Goal: Information Seeking & Learning: Learn about a topic

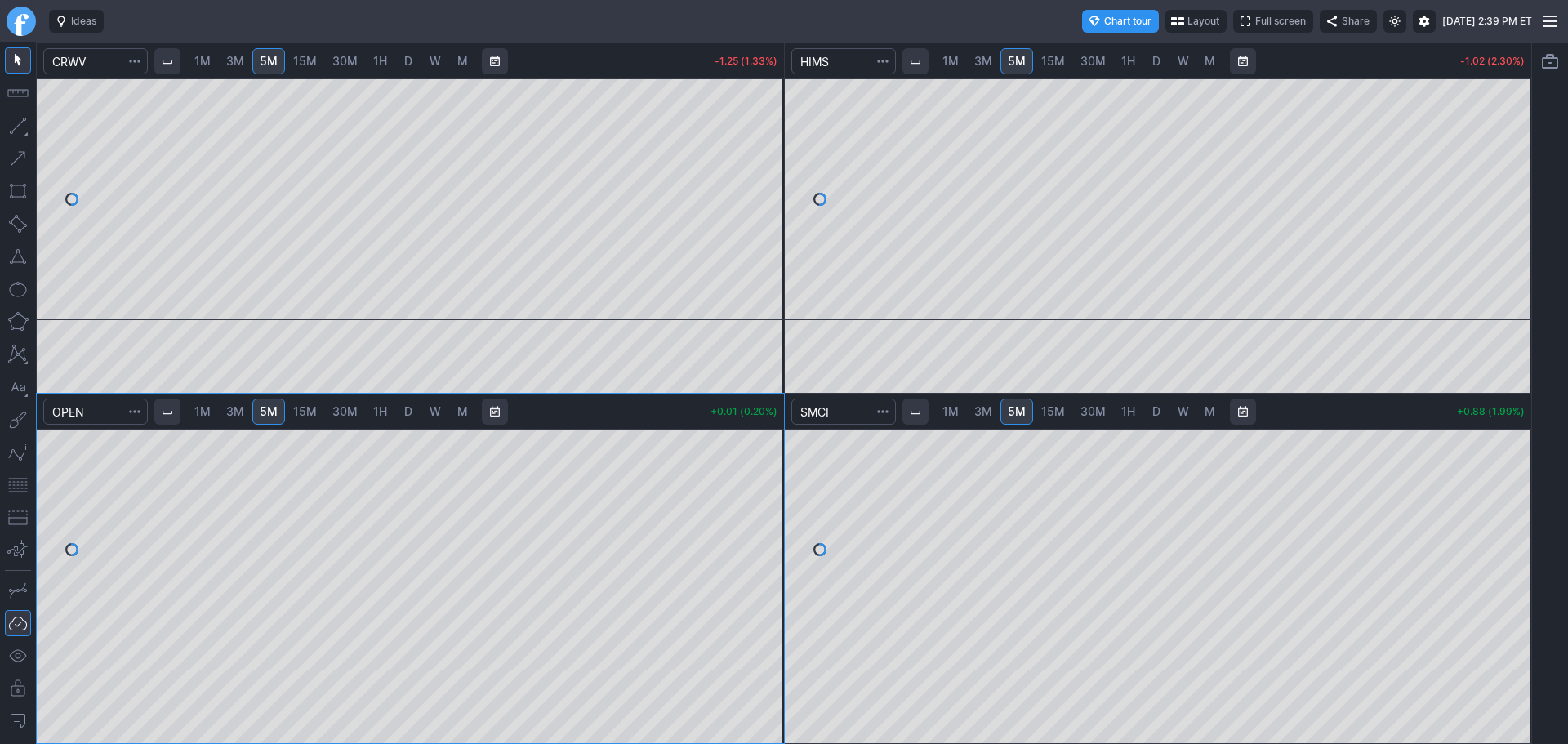
click at [407, 415] on span "D" at bounding box center [408, 411] width 8 height 14
click at [435, 417] on span "W" at bounding box center [435, 411] width 12 height 14
click at [276, 418] on span "5M" at bounding box center [269, 411] width 18 height 16
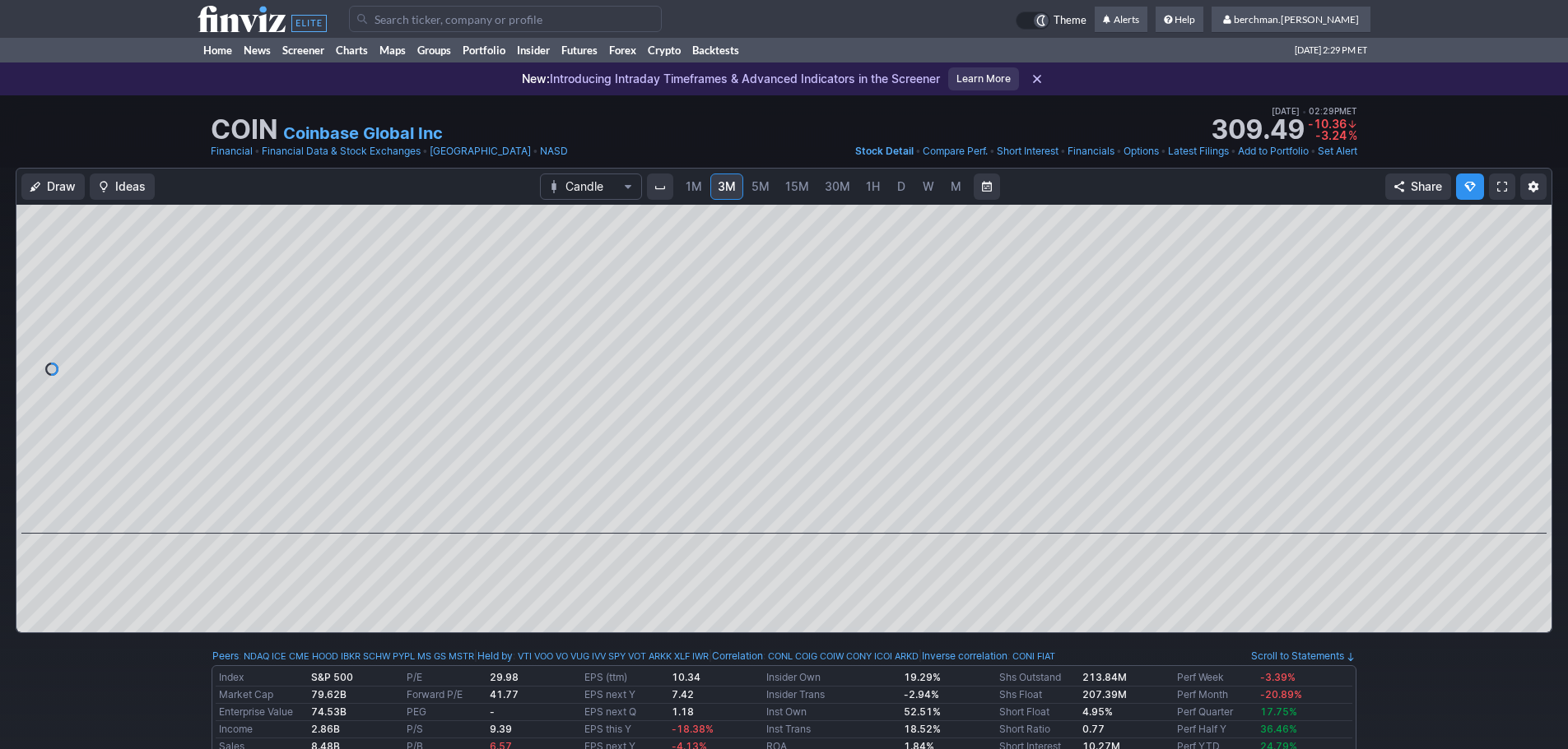
click at [390, 12] on input "Search" at bounding box center [505, 19] width 313 height 26
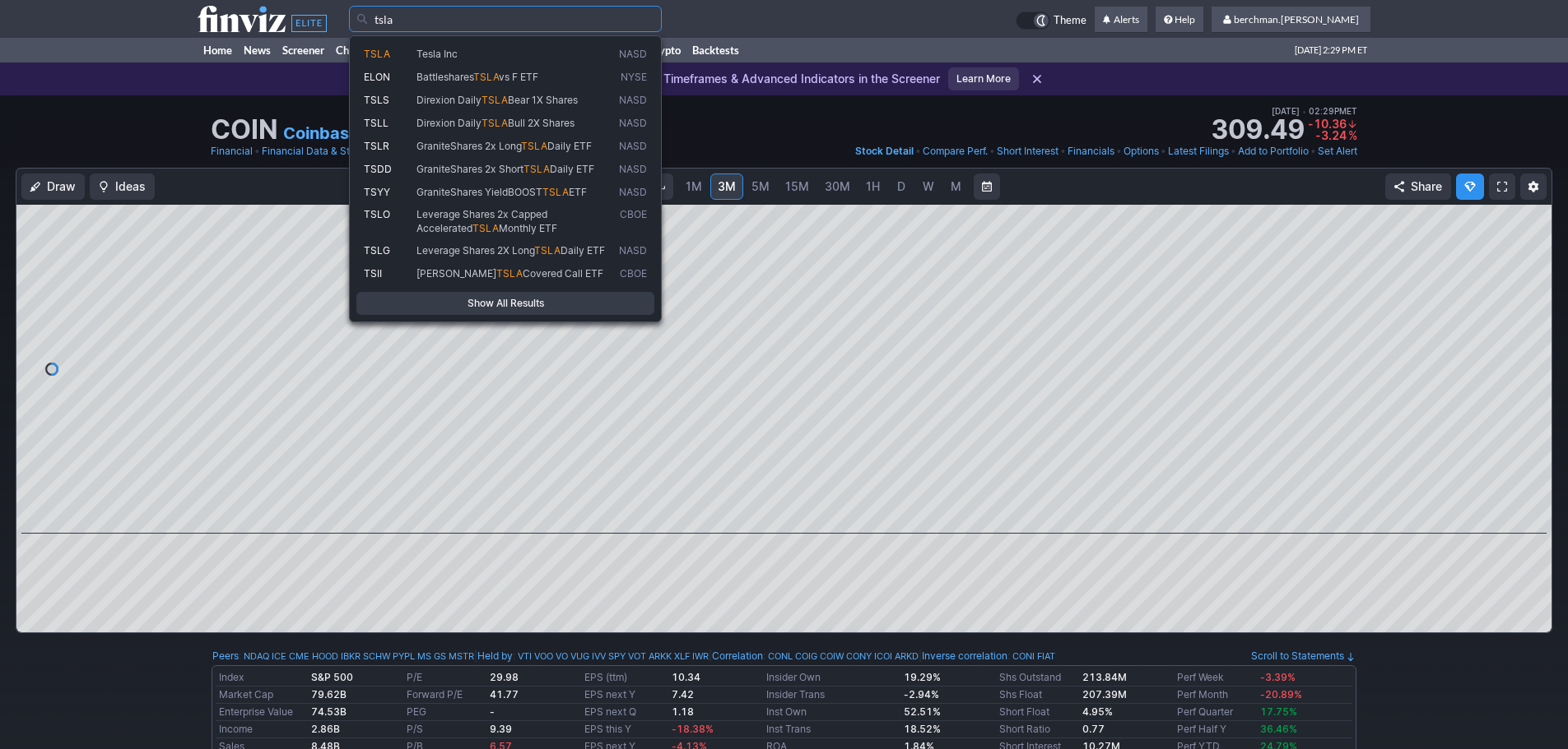
click at [398, 56] on span "TSLA" at bounding box center [390, 55] width 53 height 14
type input "TSLA"
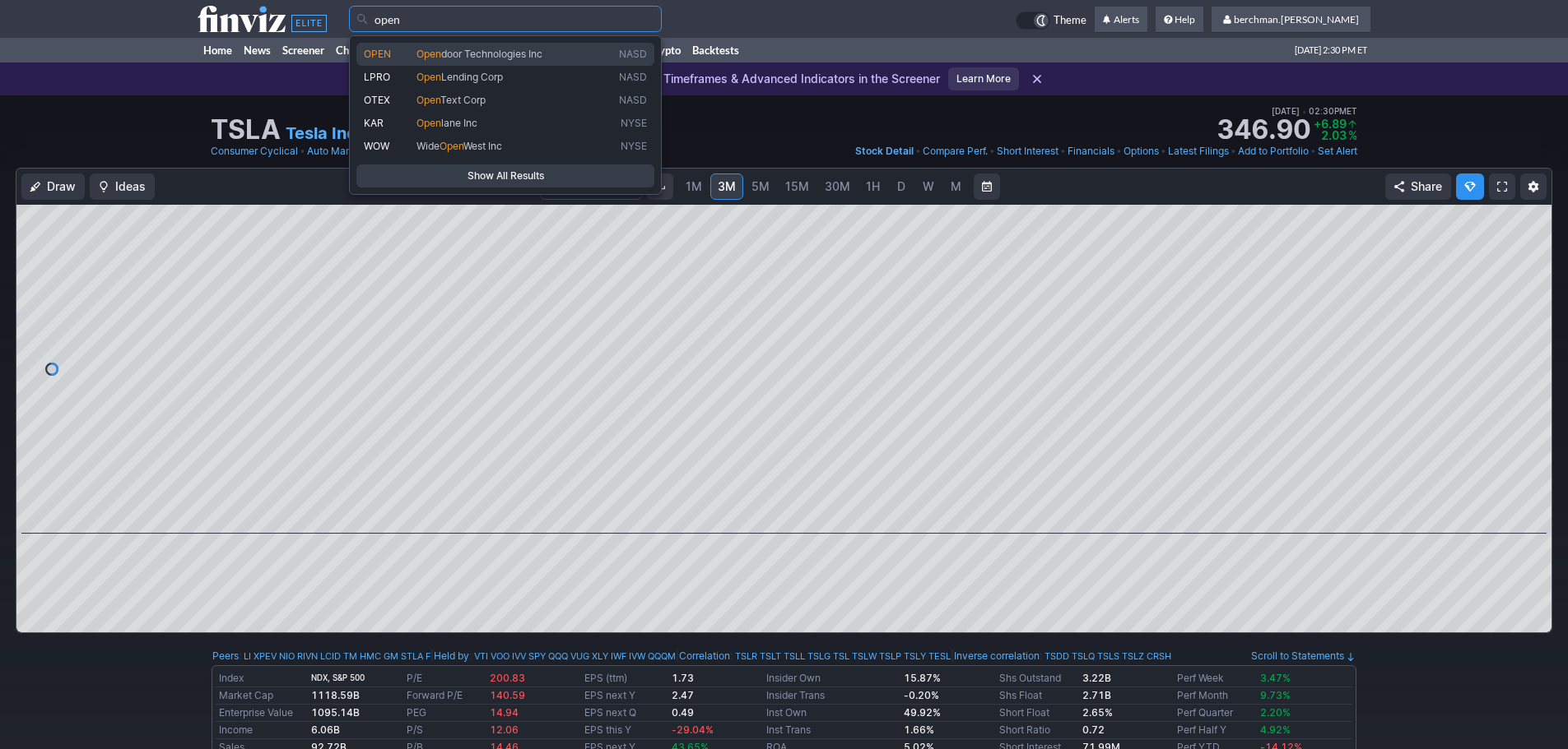
click at [392, 51] on span "OPEN" at bounding box center [390, 55] width 53 height 14
type input "OPEN"
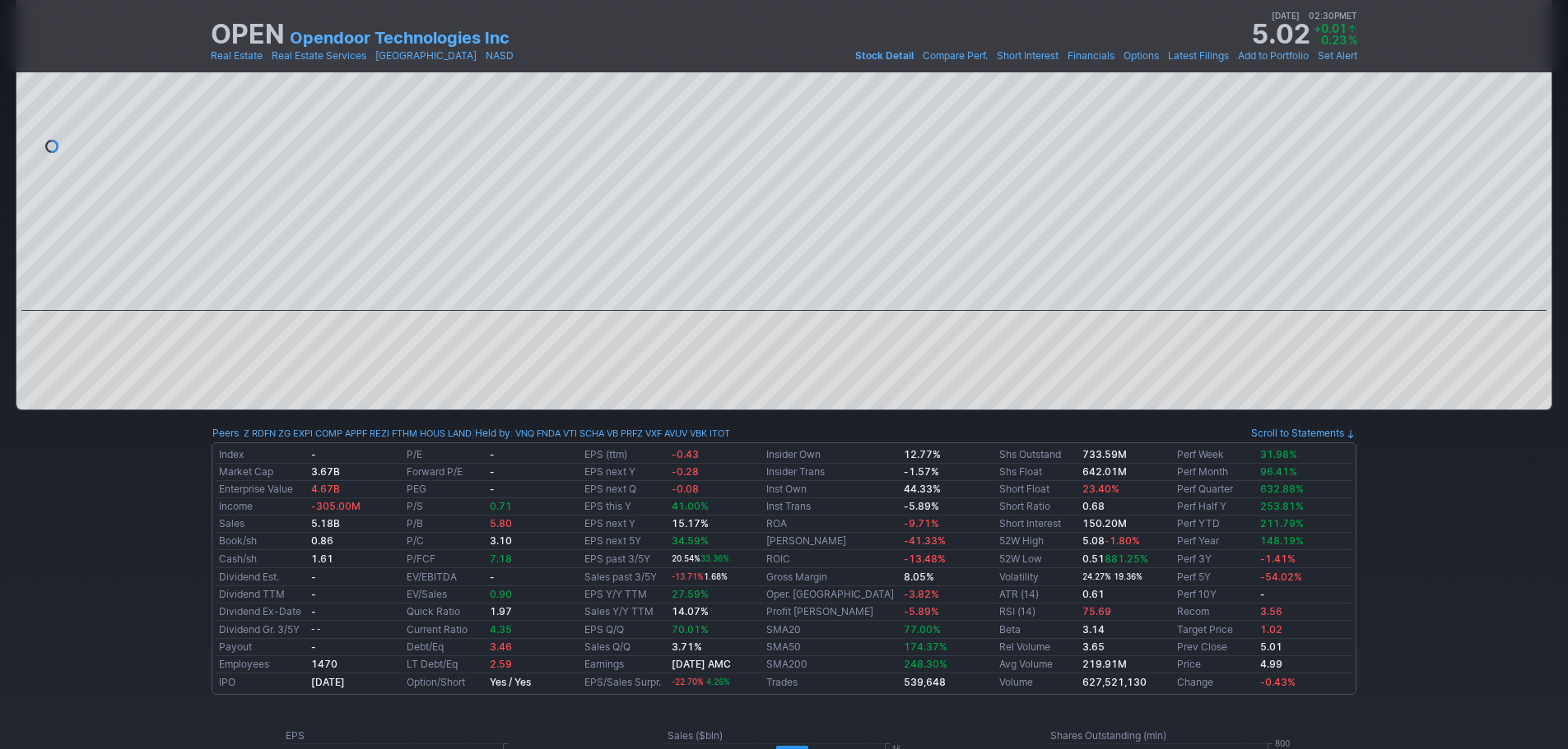
scroll to position [82, 0]
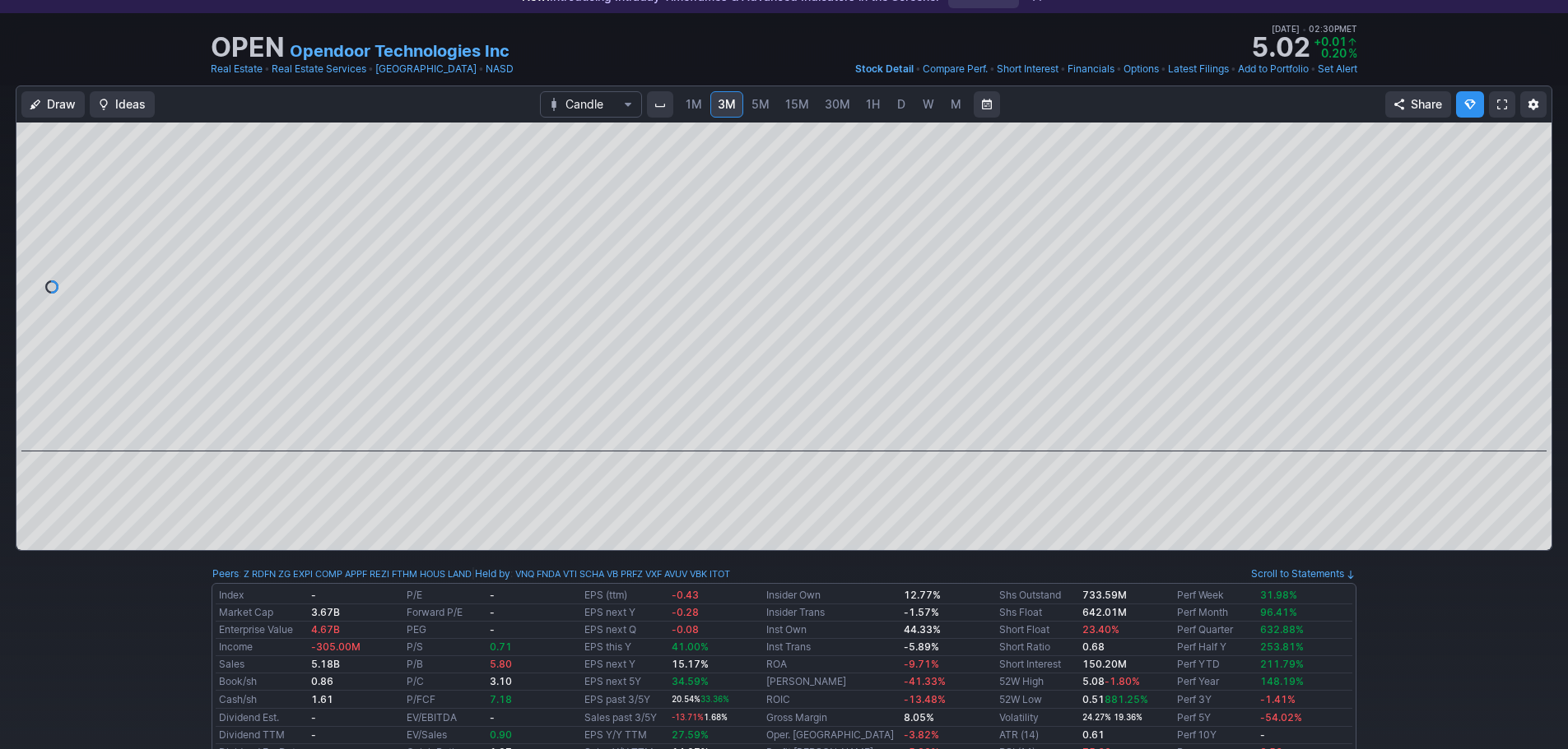
click at [897, 109] on span "D" at bounding box center [900, 104] width 8 height 14
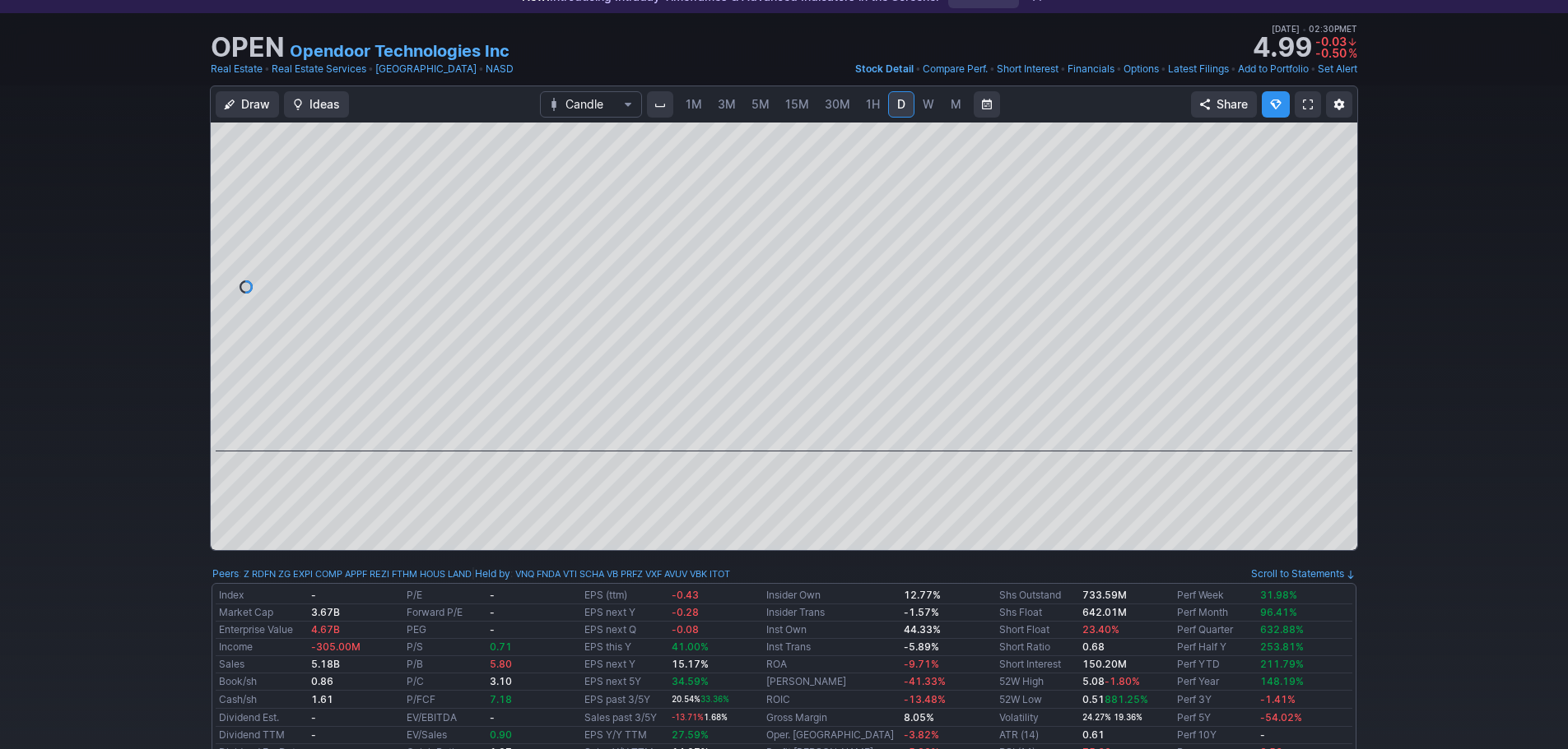
click at [772, 109] on link "5M" at bounding box center [760, 104] width 33 height 26
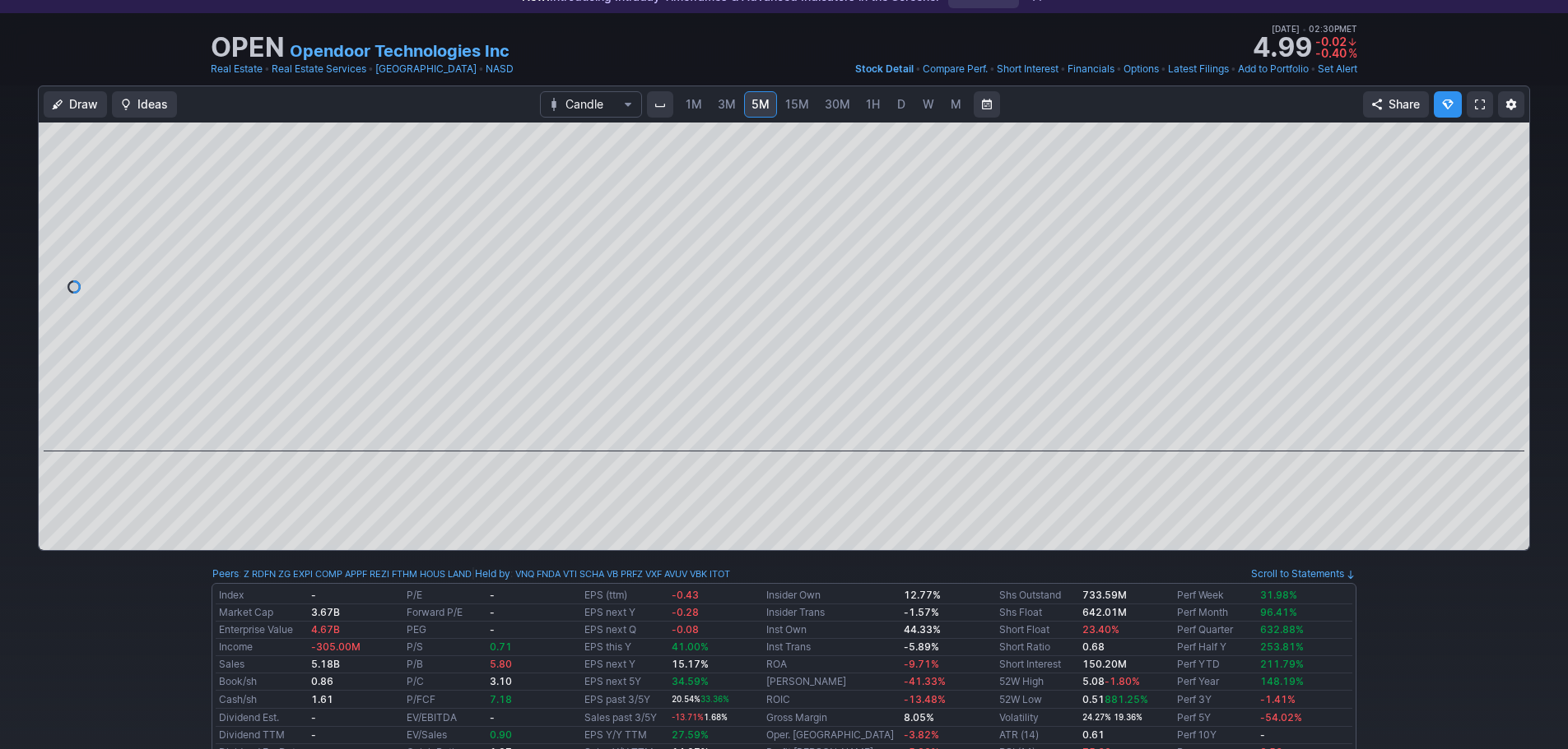
click at [892, 107] on link "D" at bounding box center [900, 104] width 26 height 26
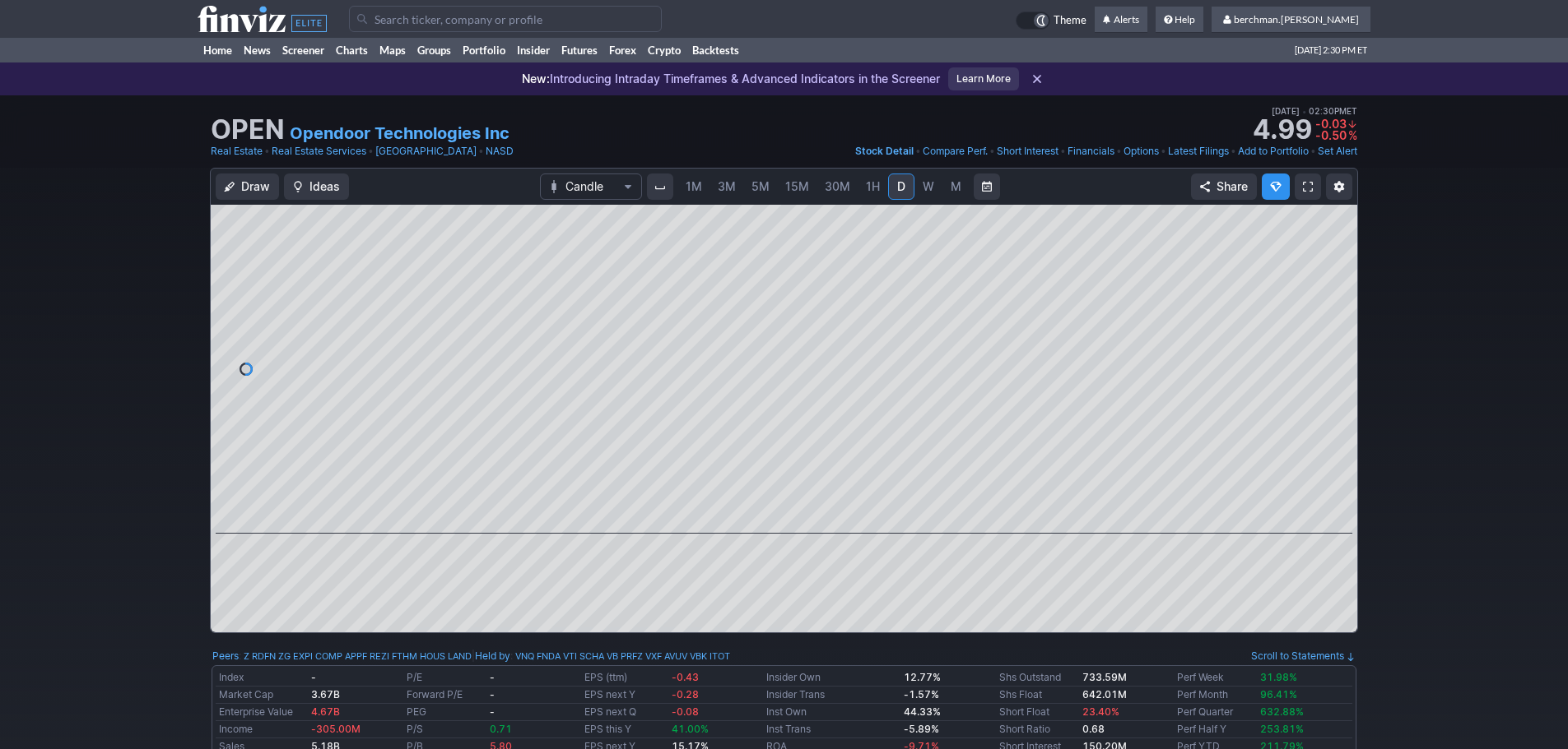
click at [453, 24] on input "Search" at bounding box center [505, 19] width 313 height 26
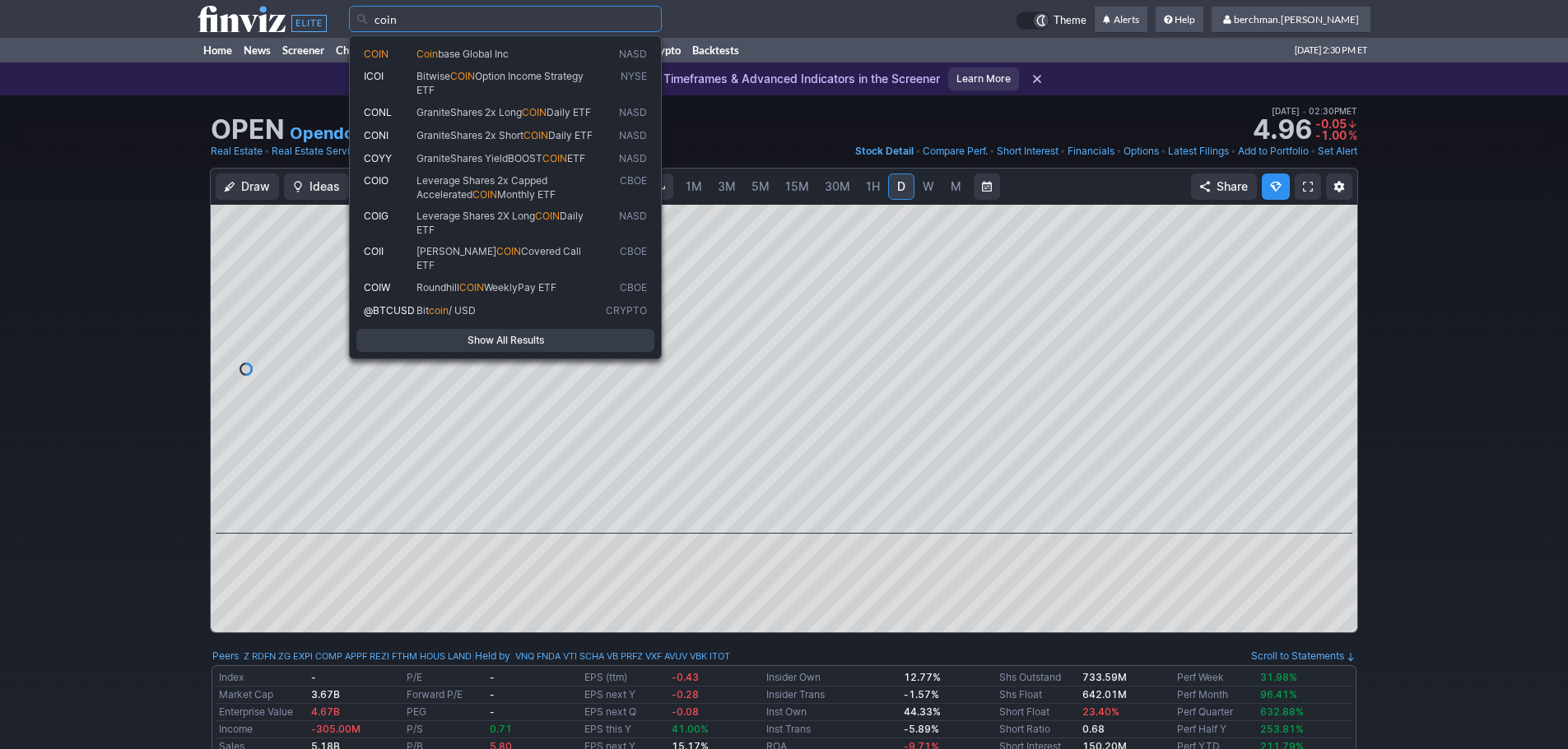
click at [441, 52] on span "base Global Inc" at bounding box center [473, 54] width 71 height 13
type input "COIN"
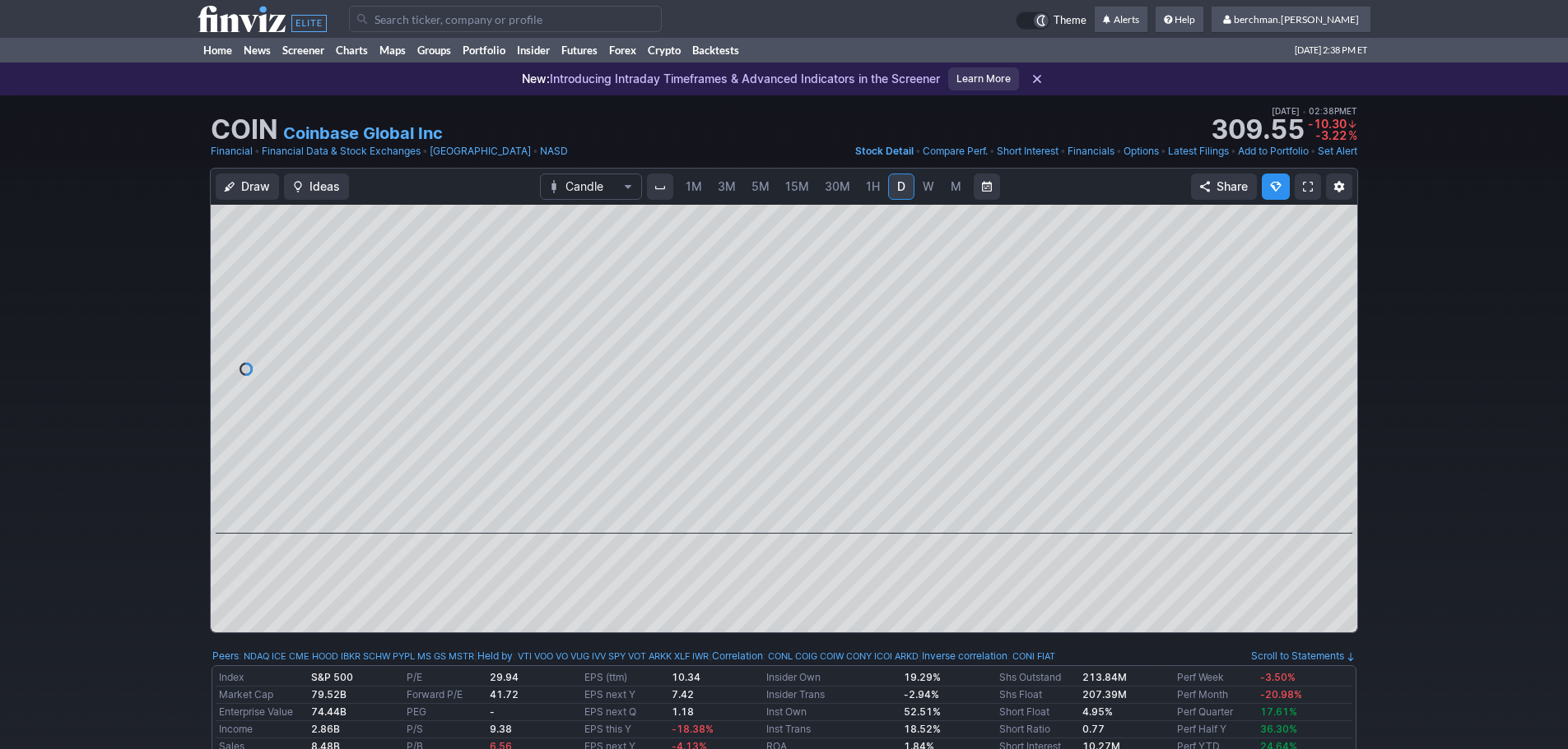
click at [745, 188] on link "5M" at bounding box center [760, 186] width 33 height 26
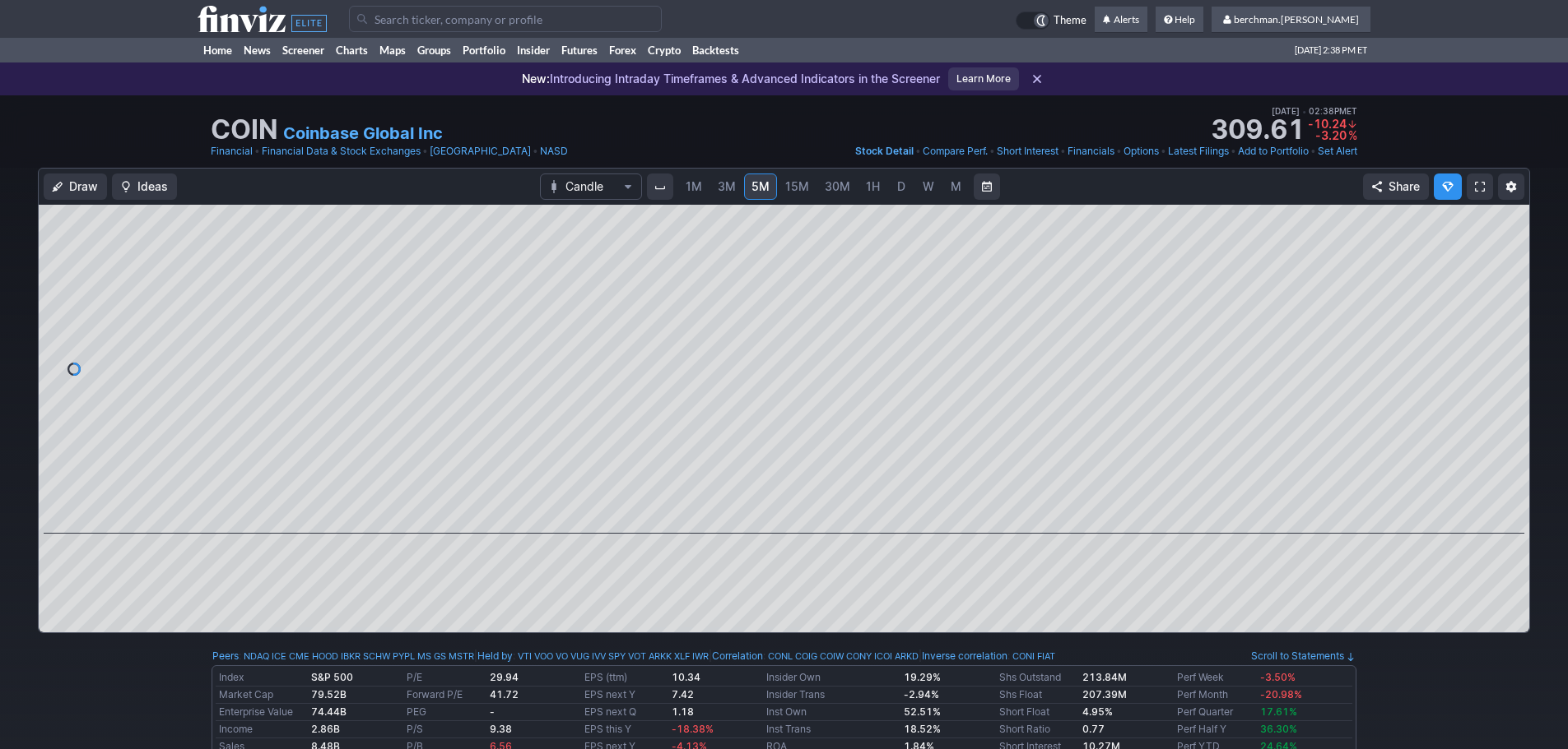
click at [907, 193] on link "D" at bounding box center [900, 186] width 26 height 26
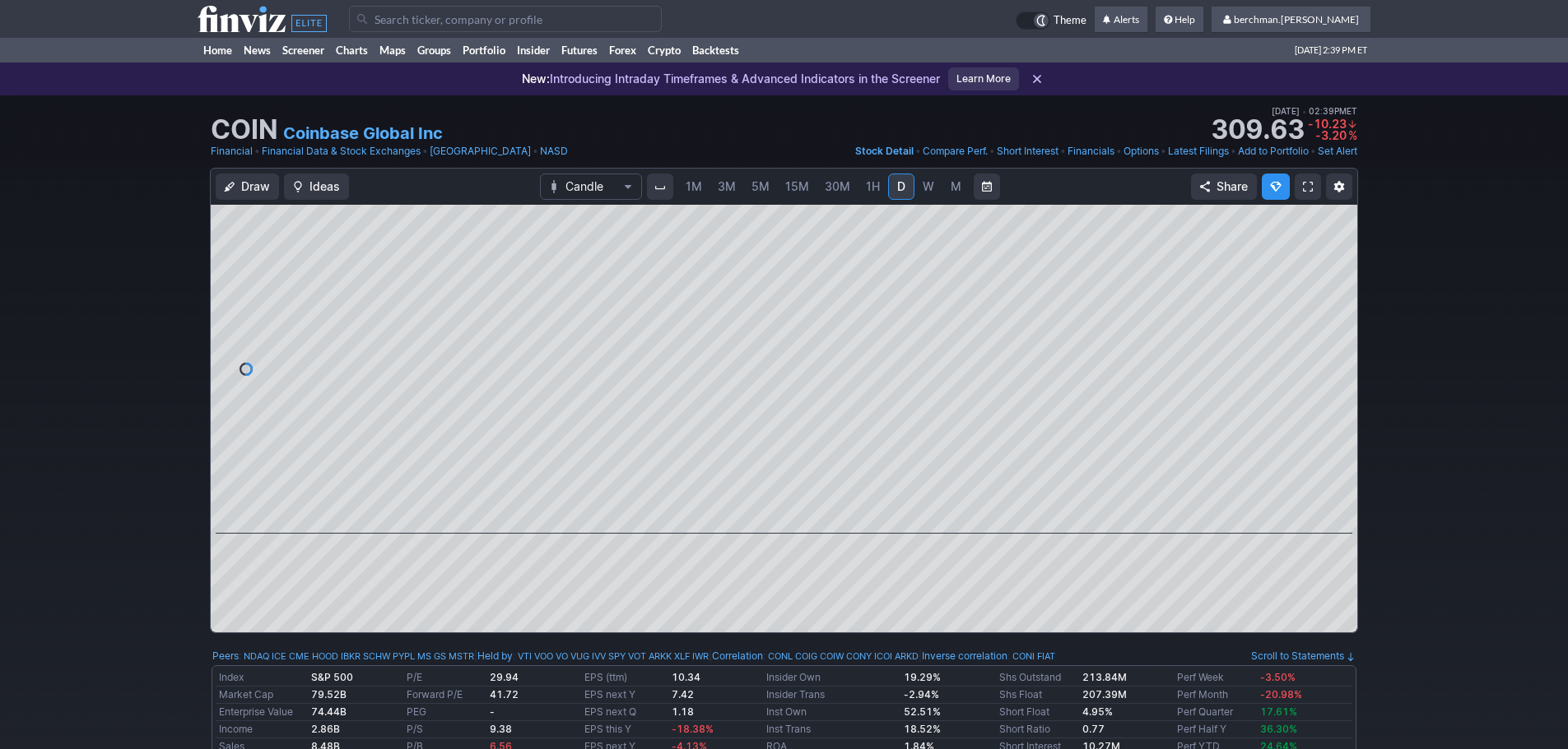
click at [442, 11] on input "Search" at bounding box center [505, 19] width 313 height 26
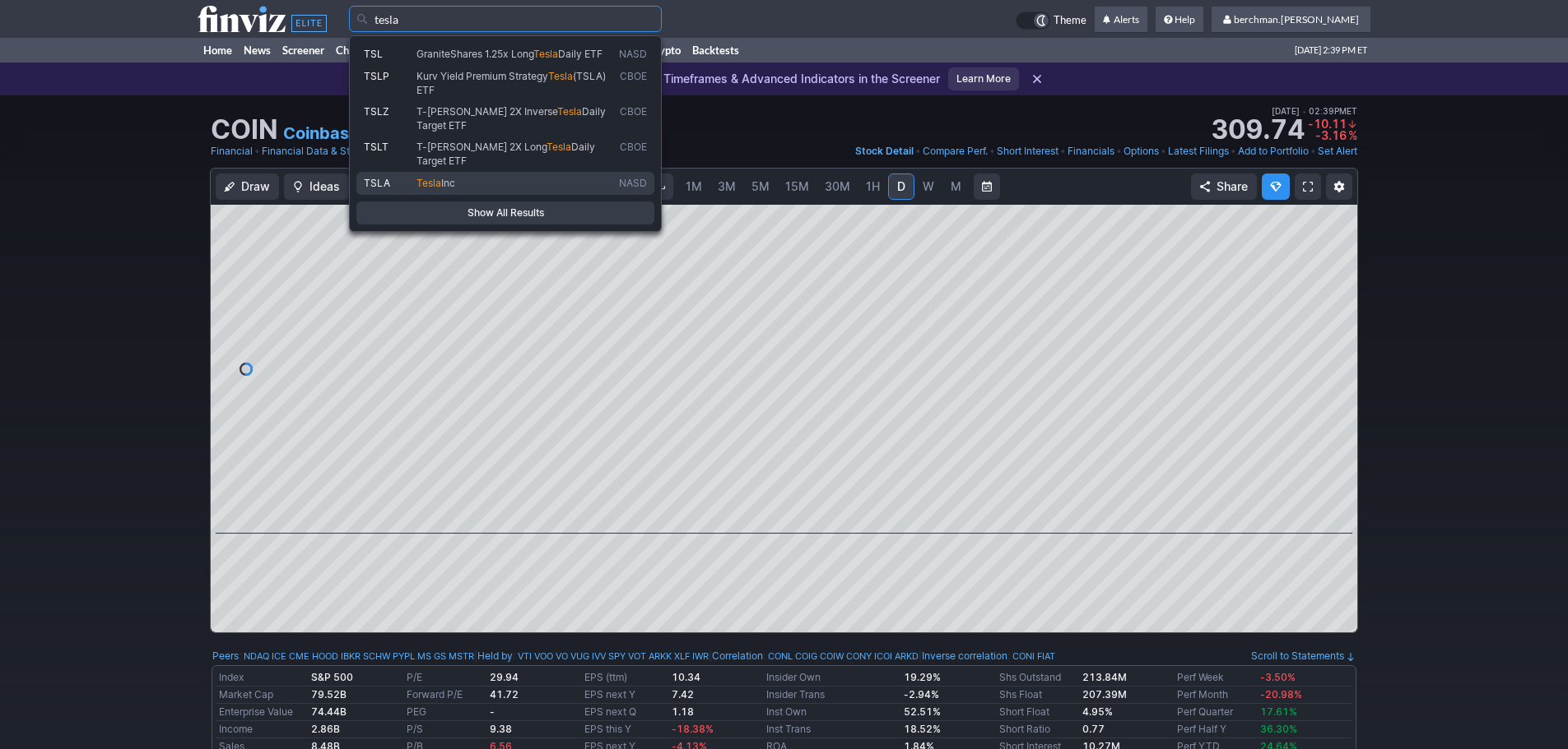
click at [395, 177] on span "TSLA" at bounding box center [390, 184] width 53 height 14
type input "TSLA"
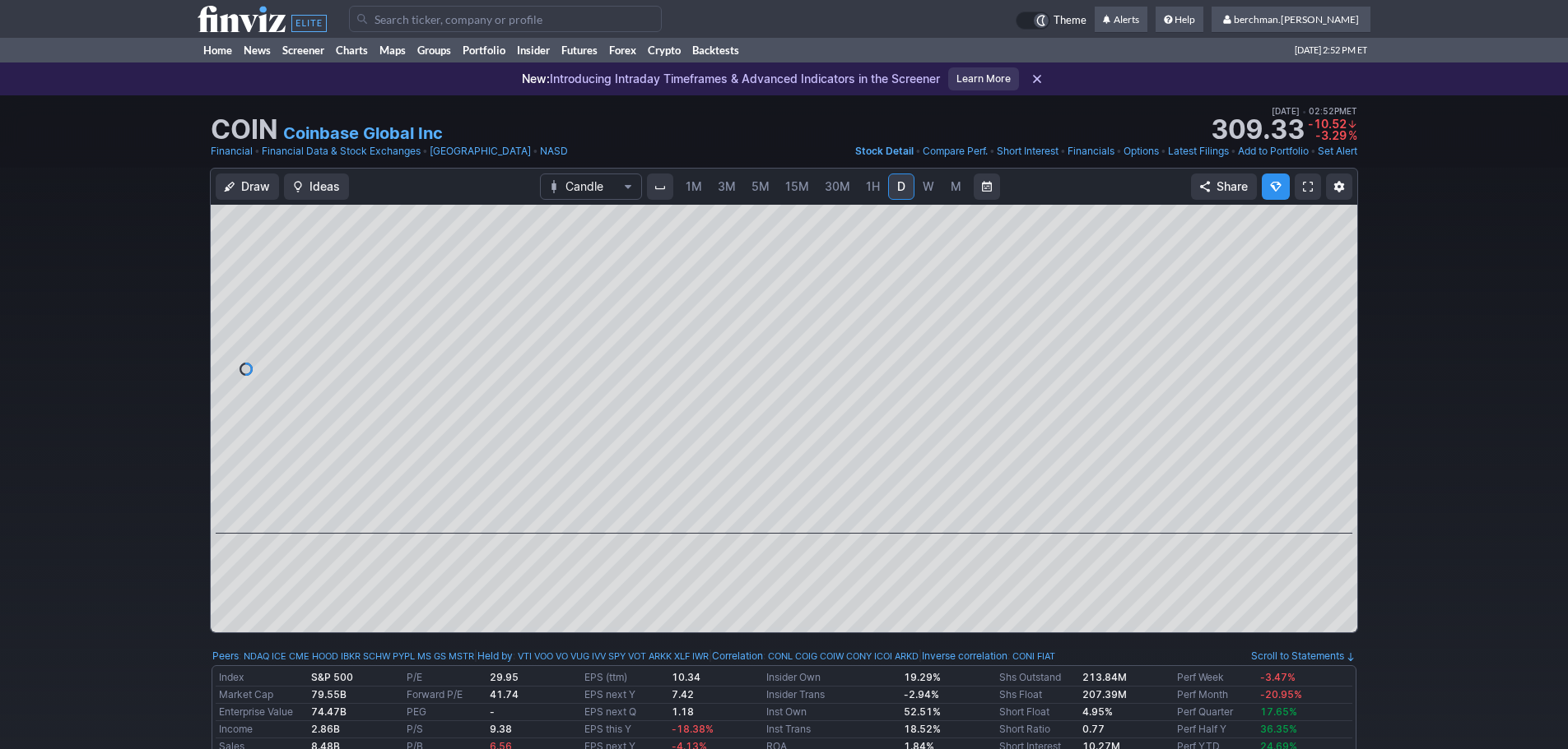
click at [758, 188] on span "5M" at bounding box center [760, 186] width 19 height 14
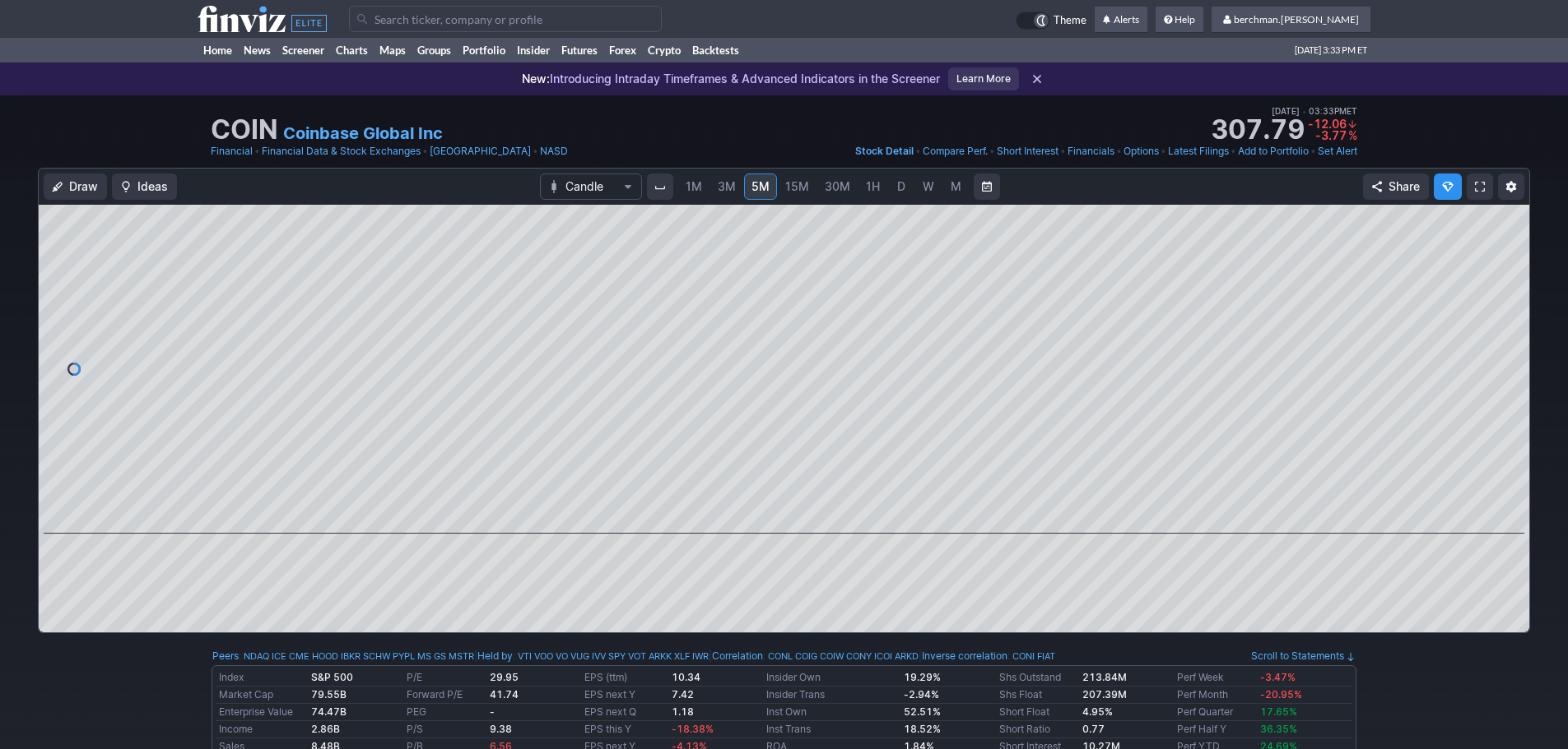
click at [398, 20] on input "Search" at bounding box center [505, 19] width 313 height 26
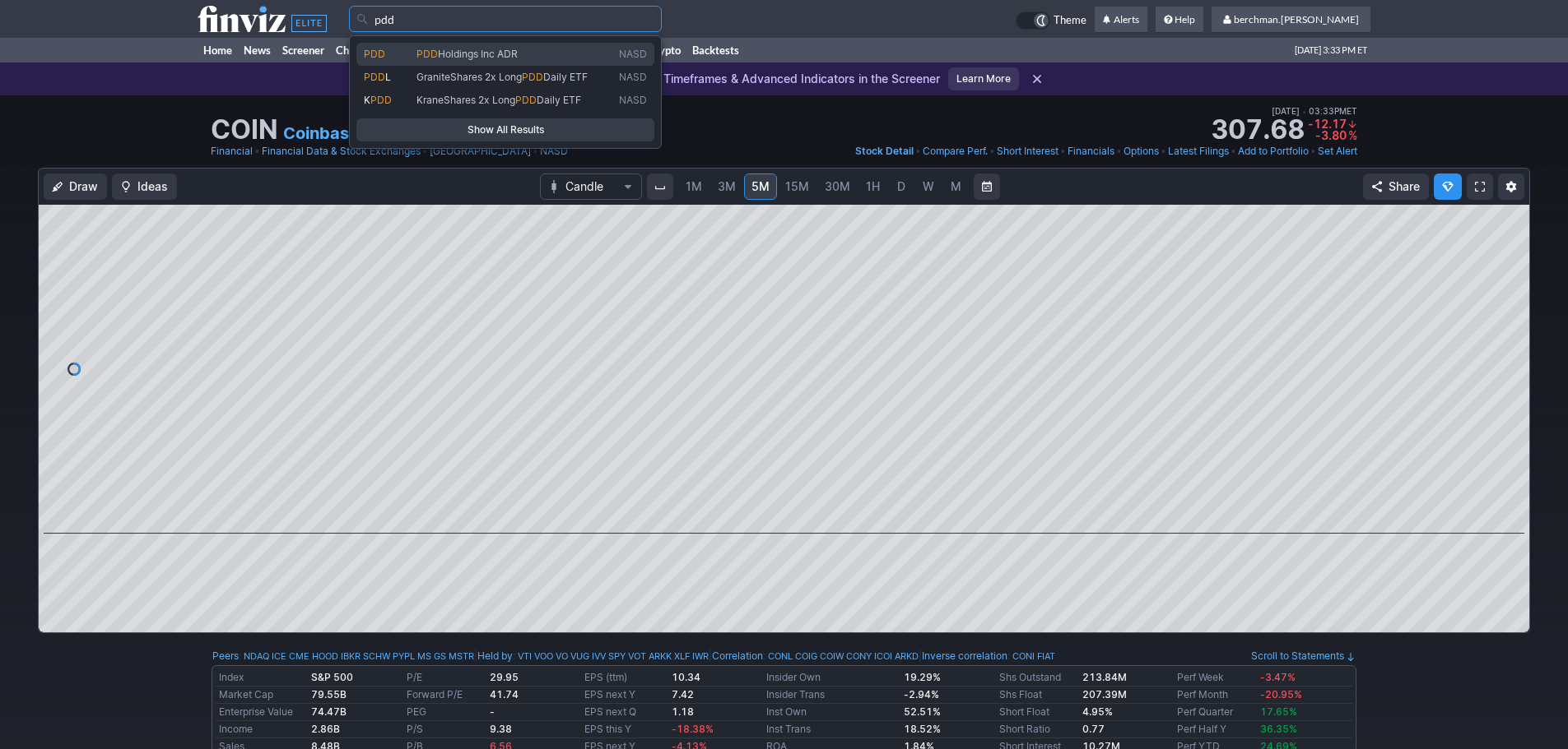
click at [430, 54] on span "PDD" at bounding box center [427, 54] width 21 height 13
type input "PDD"
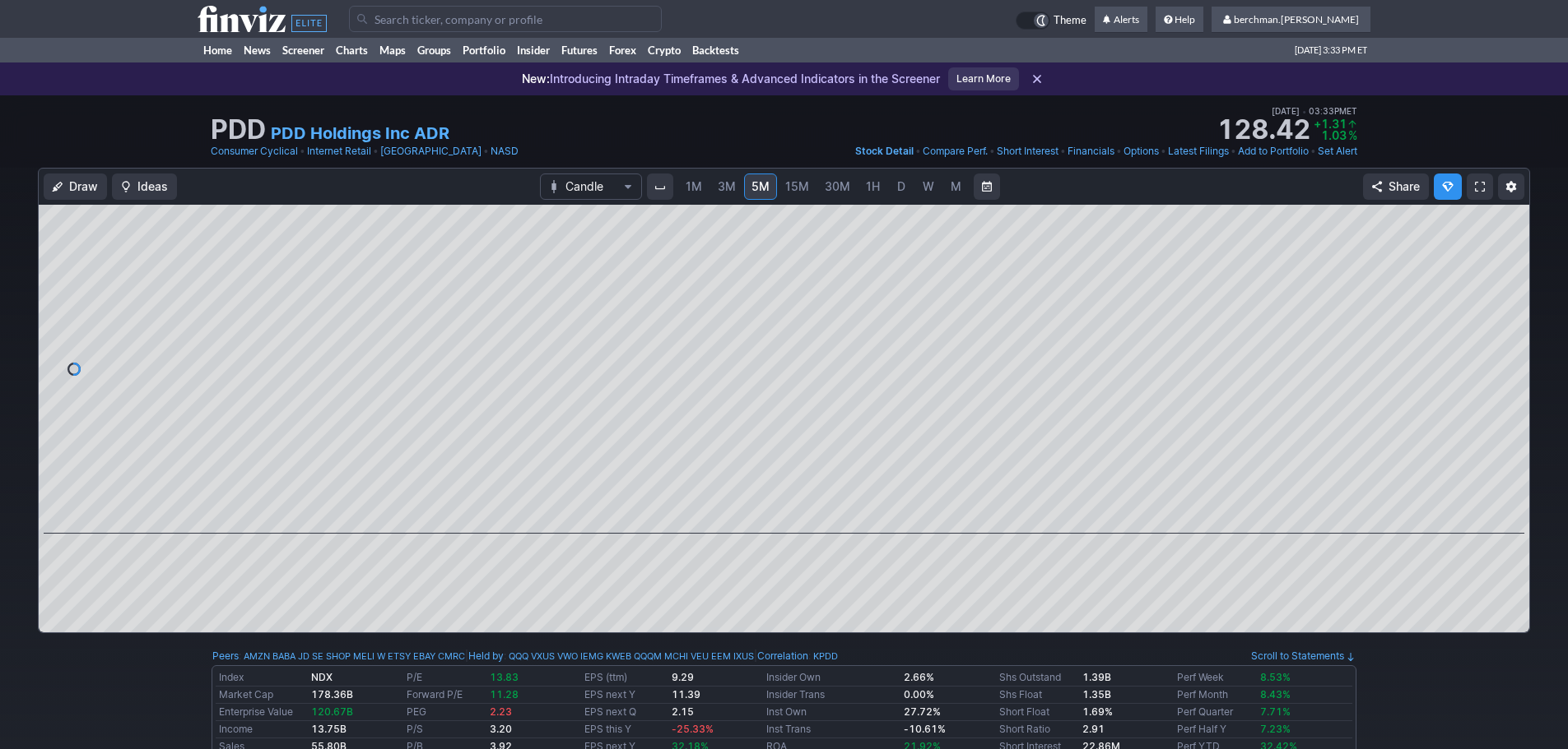
click at [899, 188] on span "D" at bounding box center [900, 186] width 8 height 14
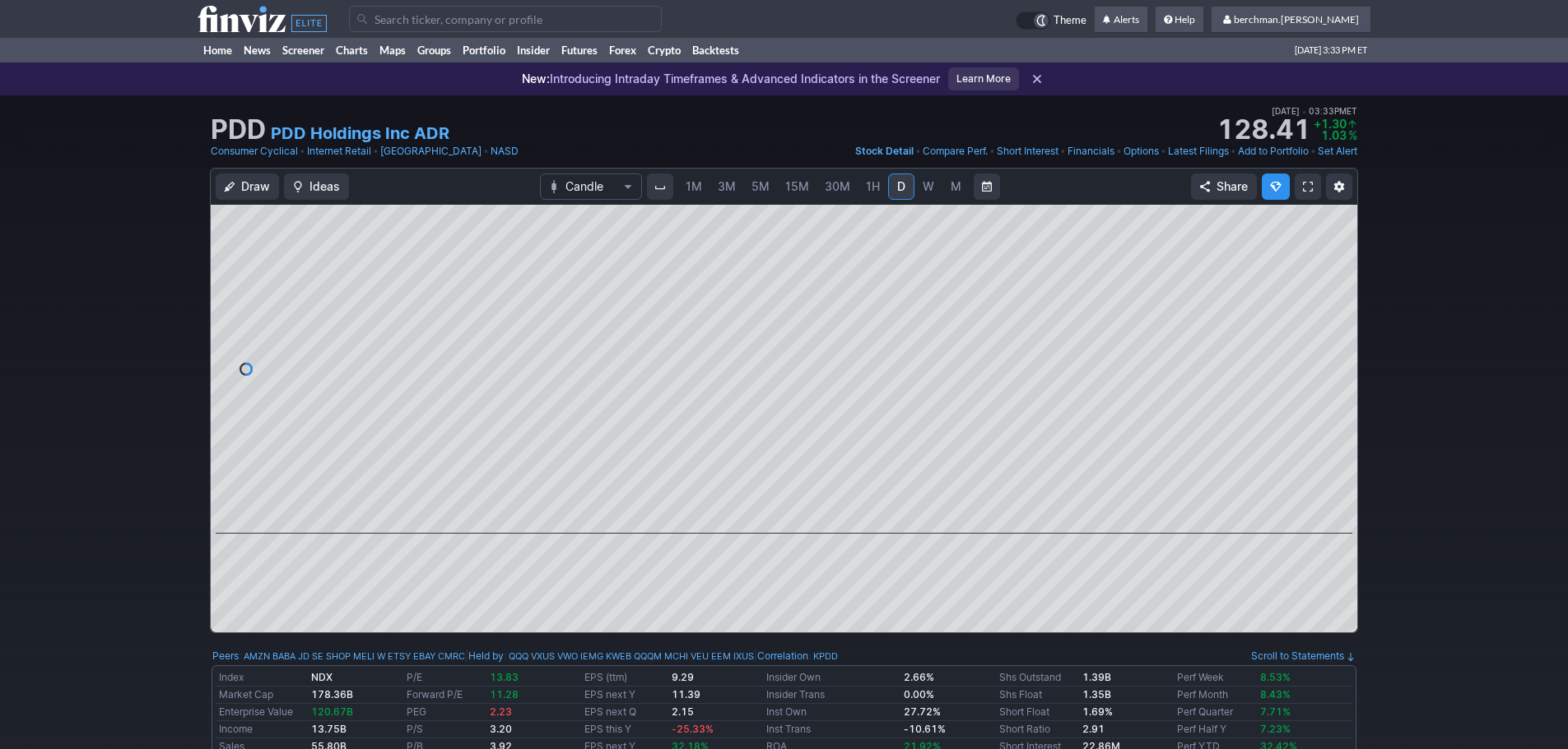
click at [897, 190] on span "D" at bounding box center [900, 186] width 8 height 14
click at [938, 182] on link "W" at bounding box center [928, 186] width 26 height 26
click at [929, 186] on span "W" at bounding box center [929, 186] width 12 height 14
click at [891, 182] on link "D" at bounding box center [900, 186] width 26 height 26
click at [464, 19] on input "Search" at bounding box center [505, 19] width 313 height 26
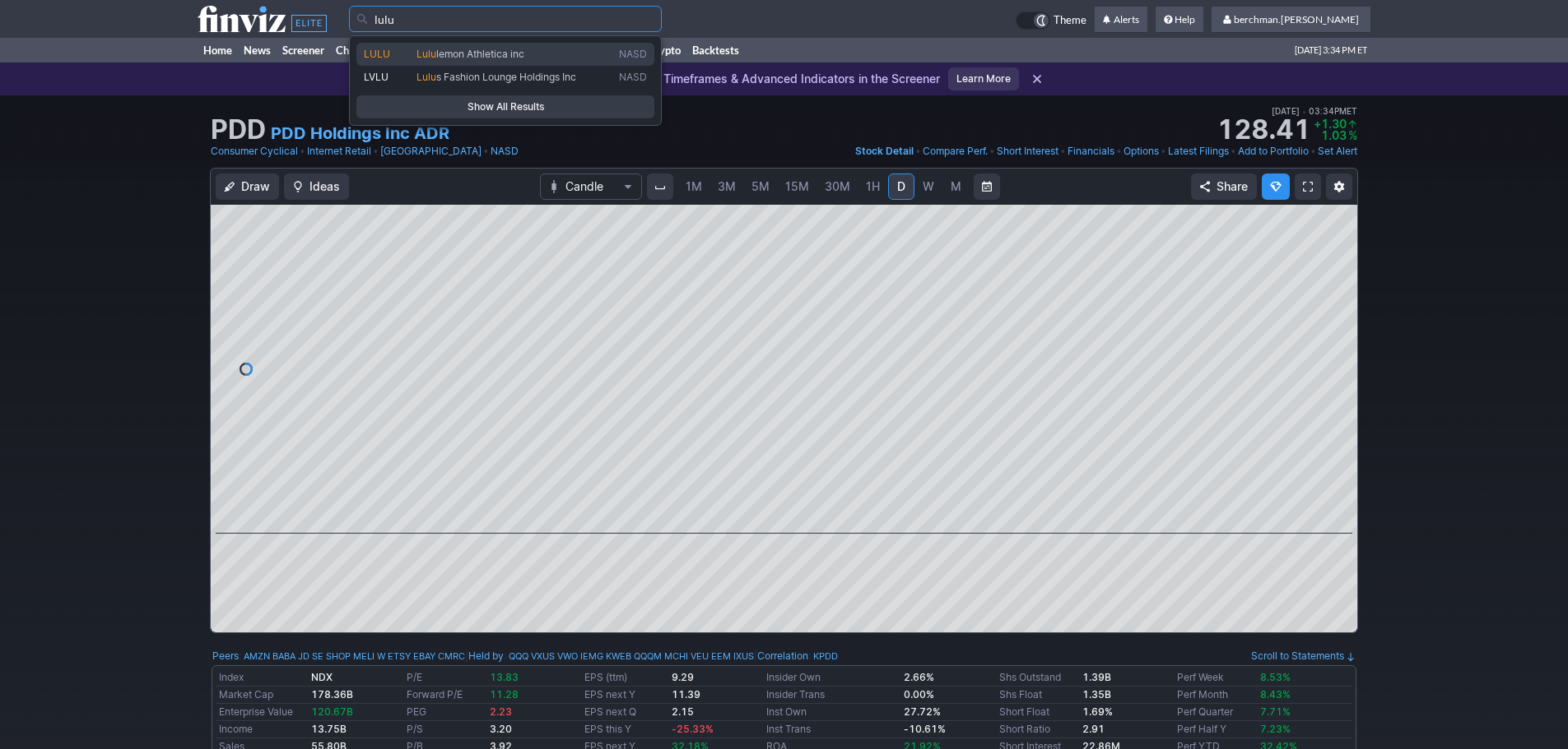
click at [472, 56] on span "lemon Athletica inc" at bounding box center [480, 54] width 88 height 13
type input "LULU"
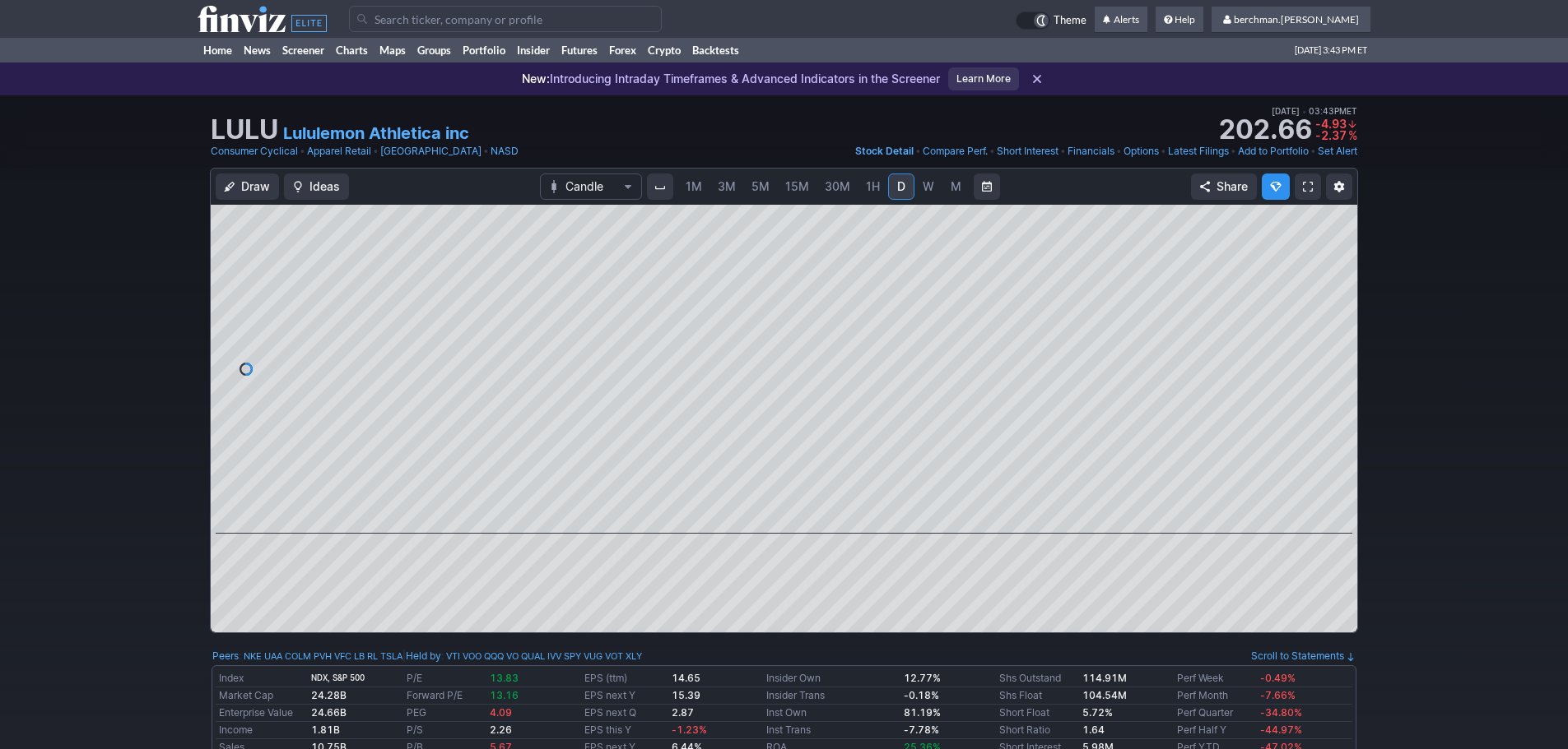
click at [436, 24] on input "Search" at bounding box center [505, 19] width 313 height 26
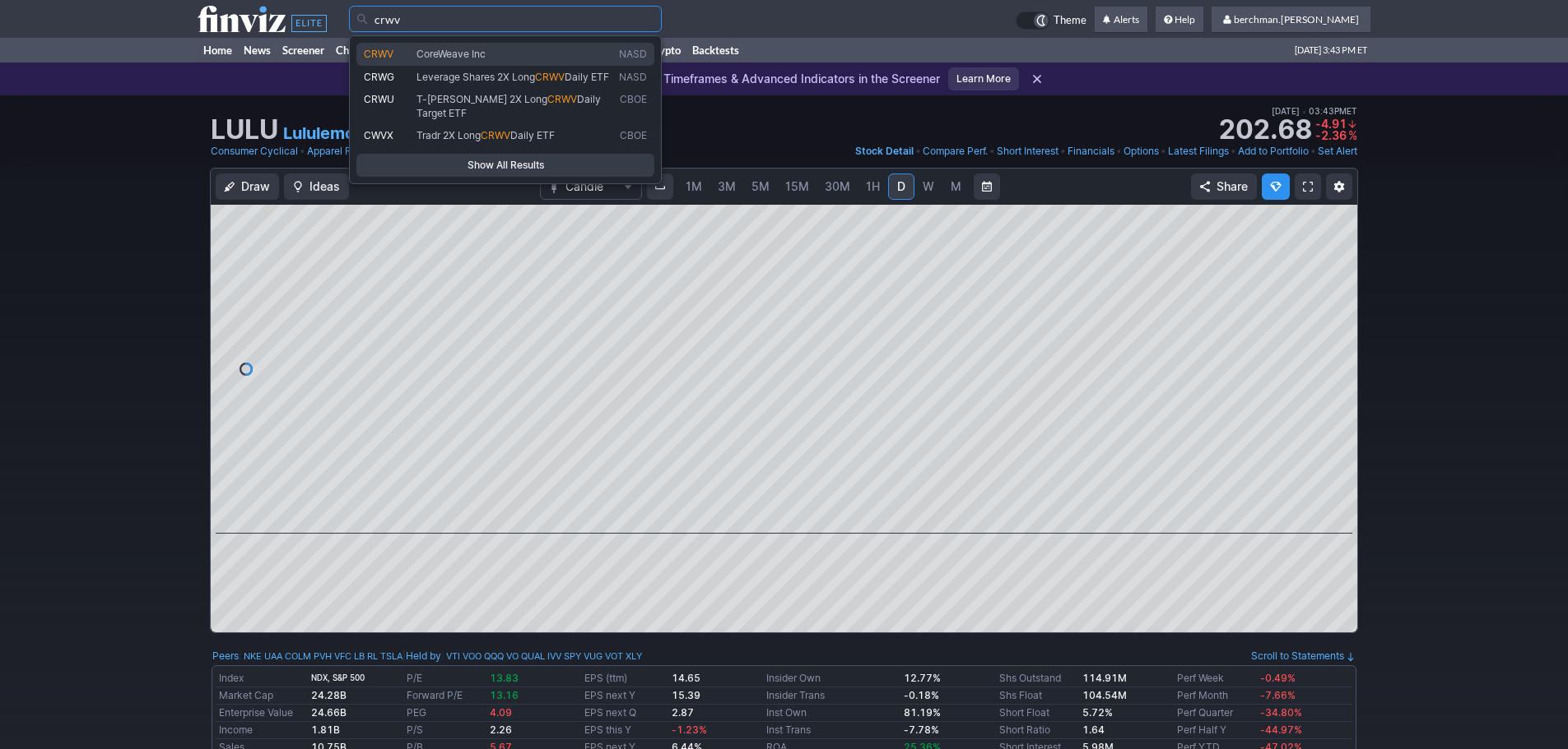
click at [444, 55] on span "CoreWeave Inc" at bounding box center [450, 54] width 69 height 13
type input "CRWV"
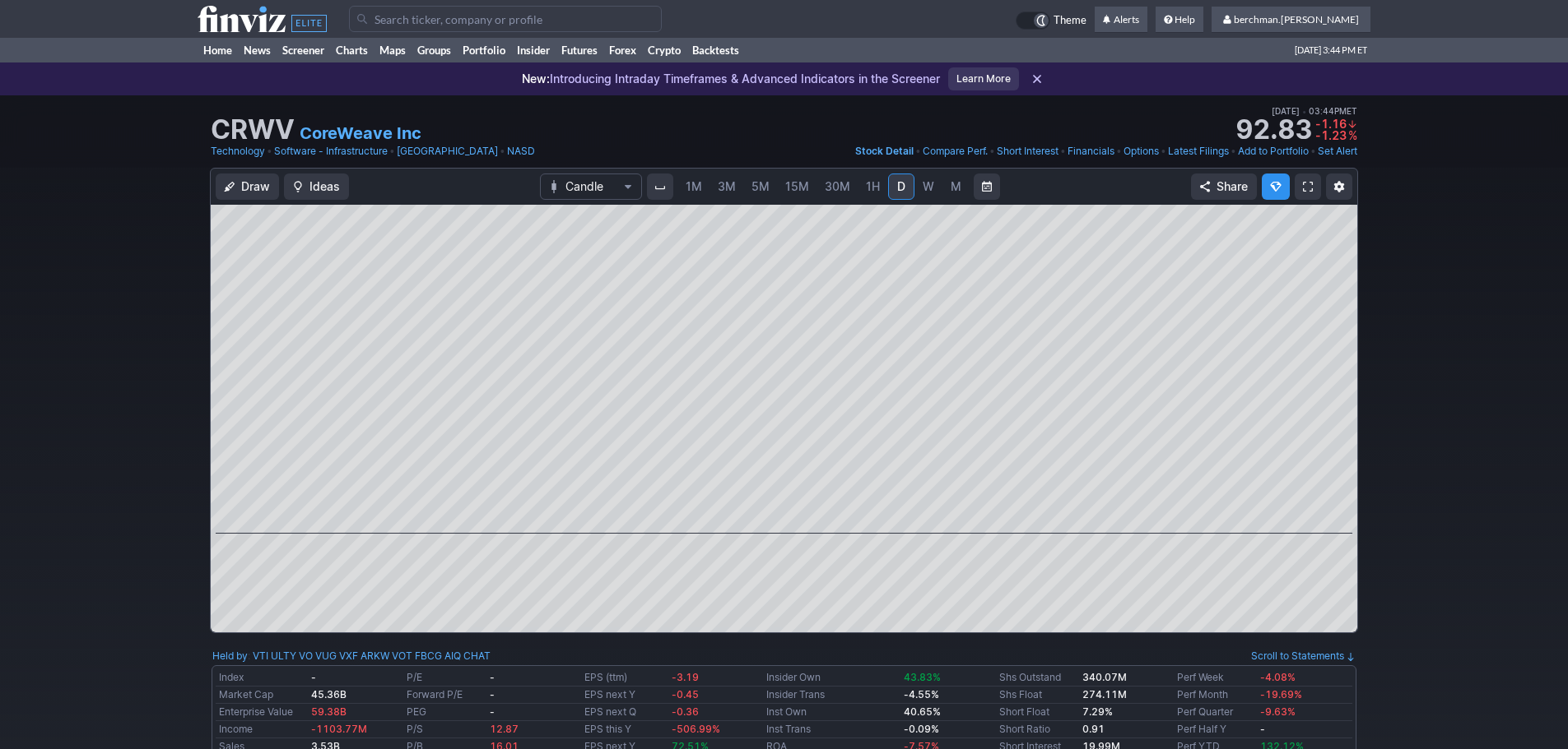
click at [458, 12] on input "Search" at bounding box center [505, 19] width 313 height 26
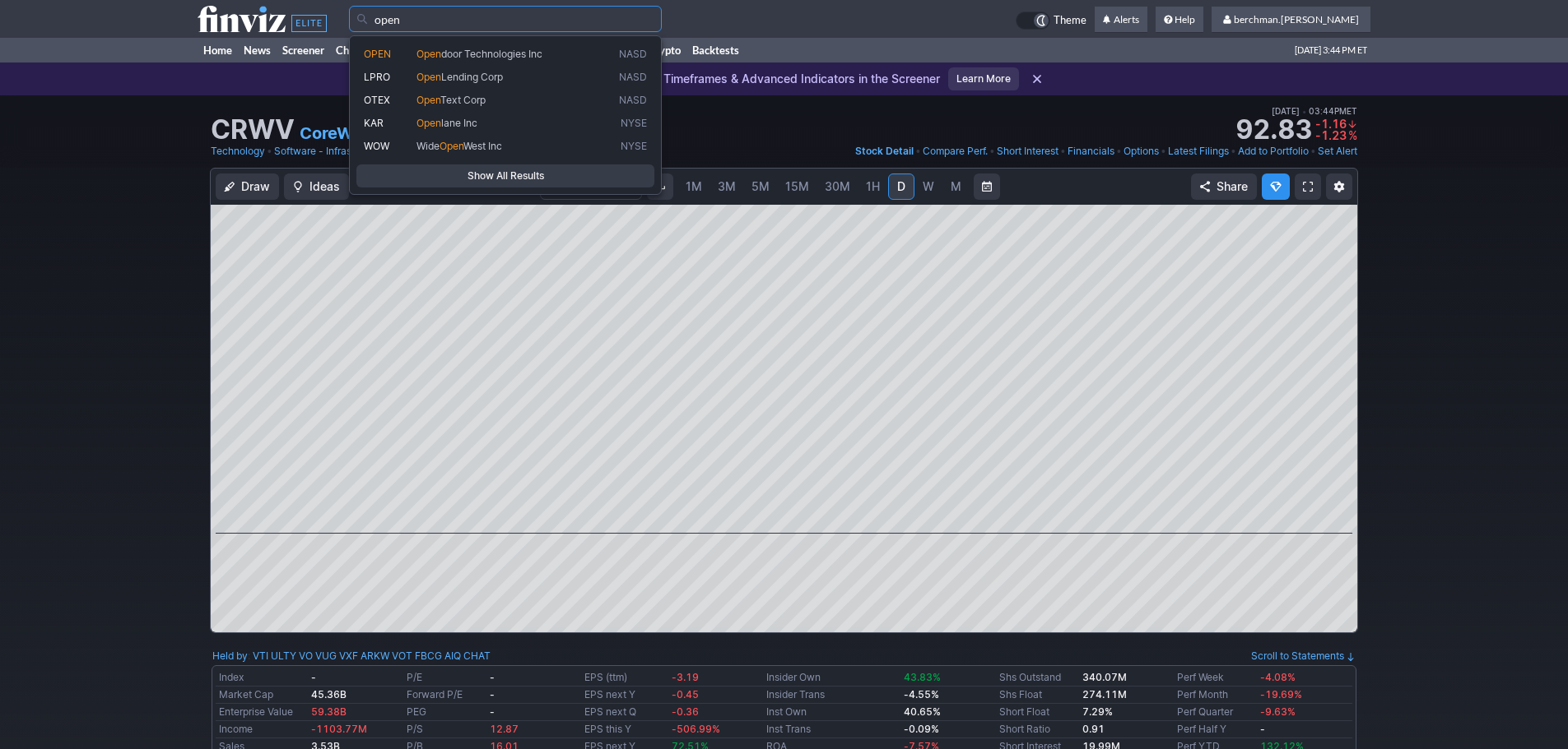
click at [496, 58] on span "door Technologies Inc" at bounding box center [492, 54] width 101 height 13
type input "OPEN"
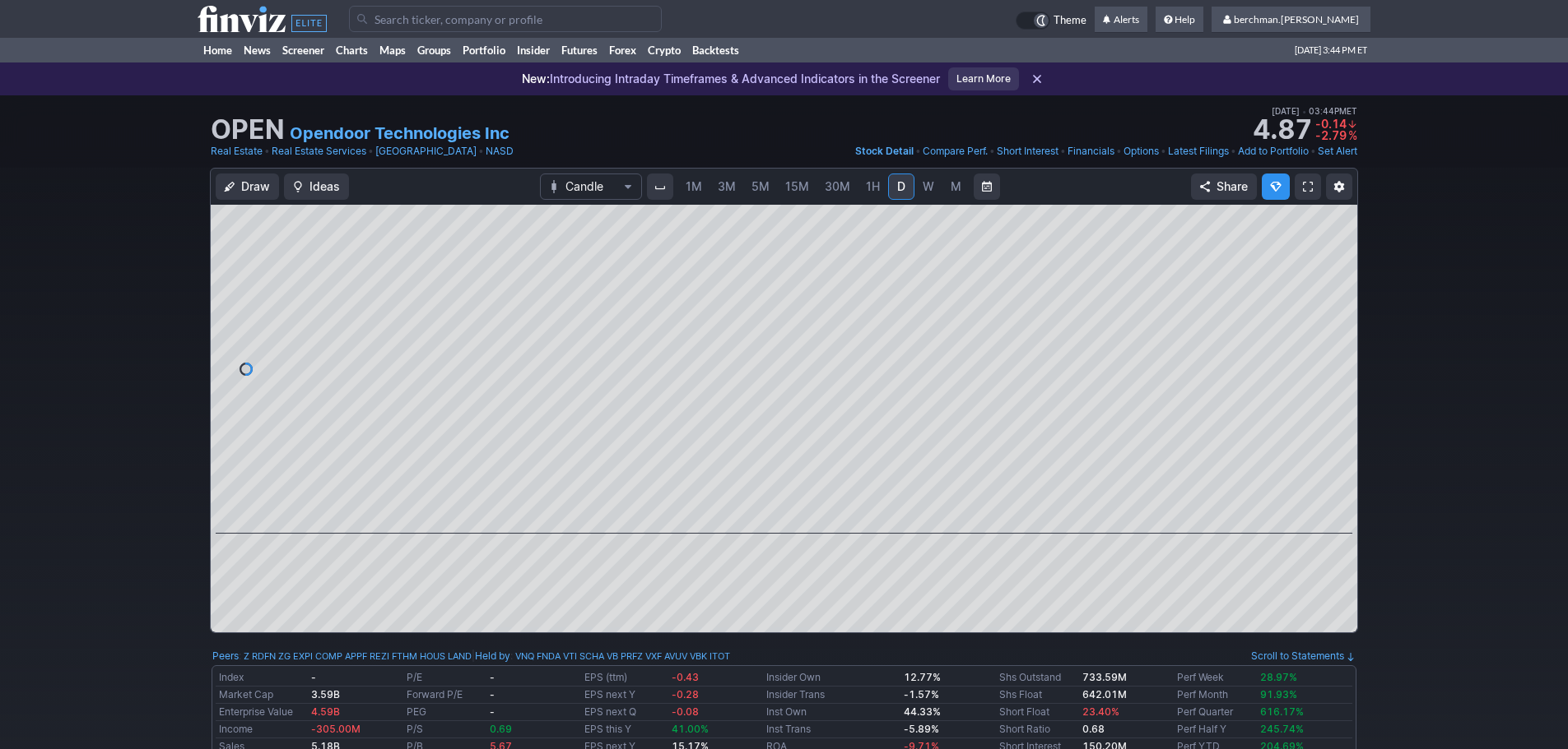
click at [756, 183] on span "5M" at bounding box center [760, 186] width 19 height 14
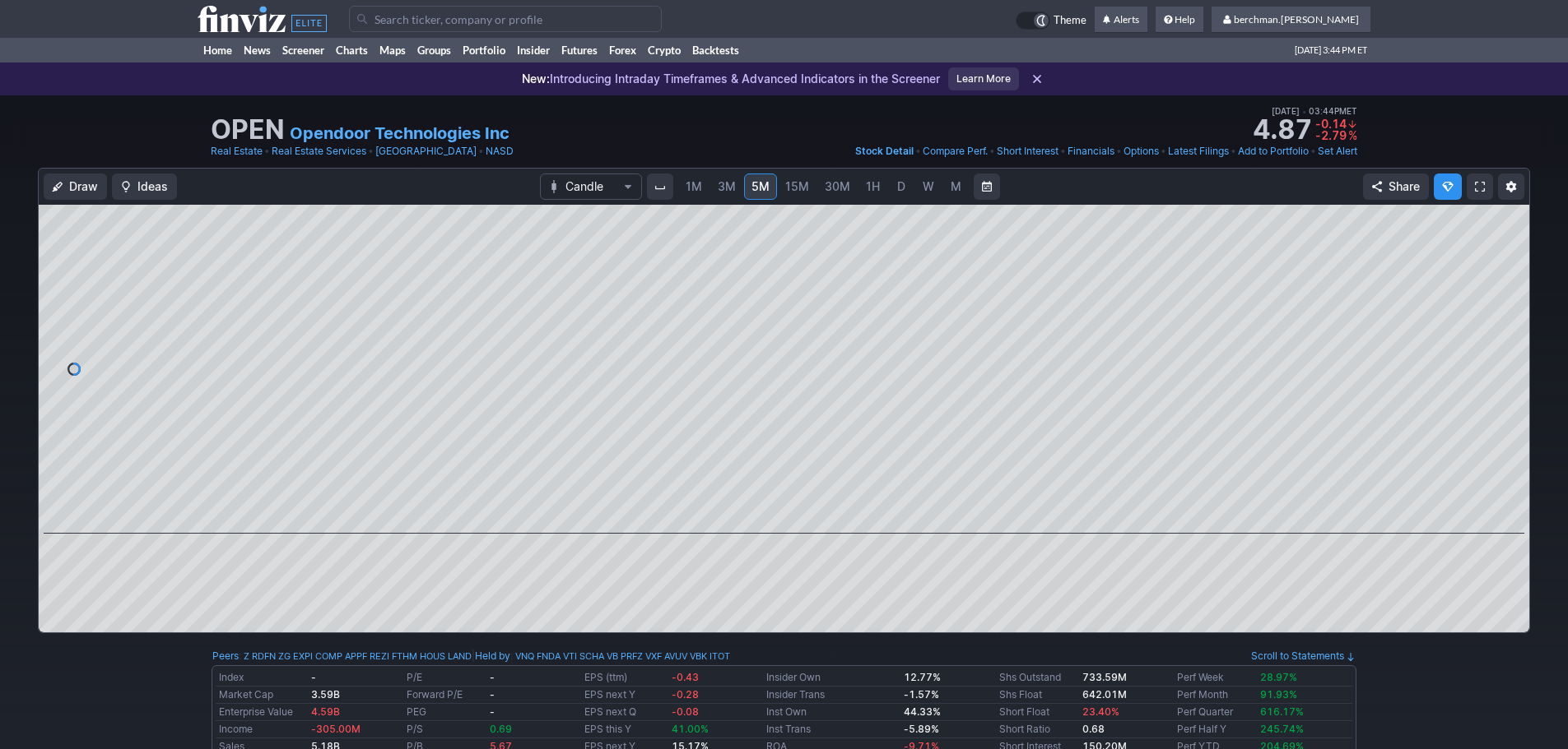
drag, startPoint x: 903, startPoint y: 183, endPoint x: 906, endPoint y: 193, distance: 10.4
click at [904, 183] on span "D" at bounding box center [901, 186] width 12 height 17
